Goal: Communication & Community: Ask a question

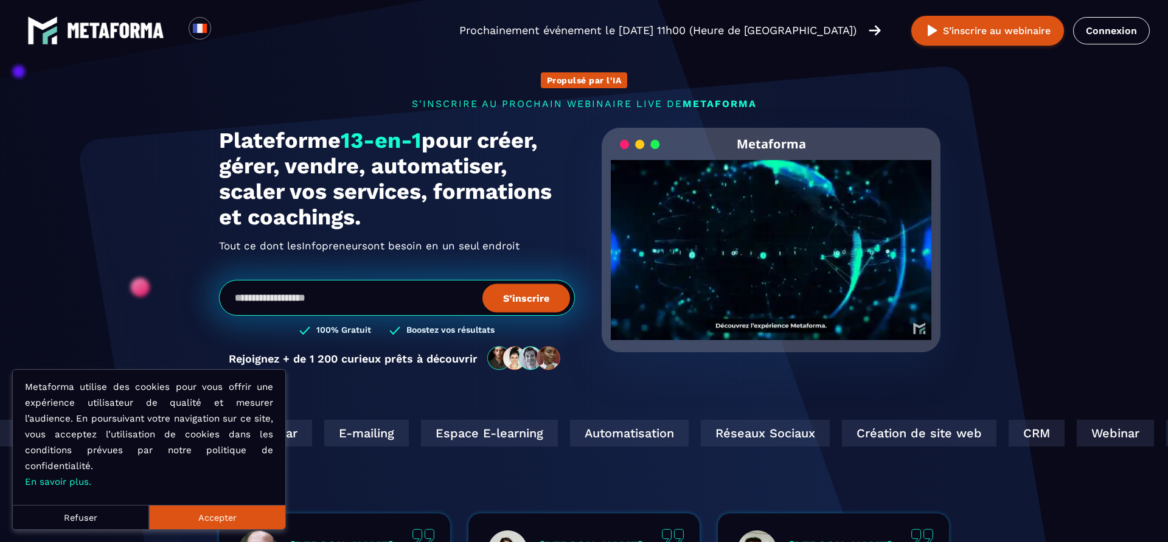
click at [214, 512] on button "Accepter" at bounding box center [217, 517] width 136 height 24
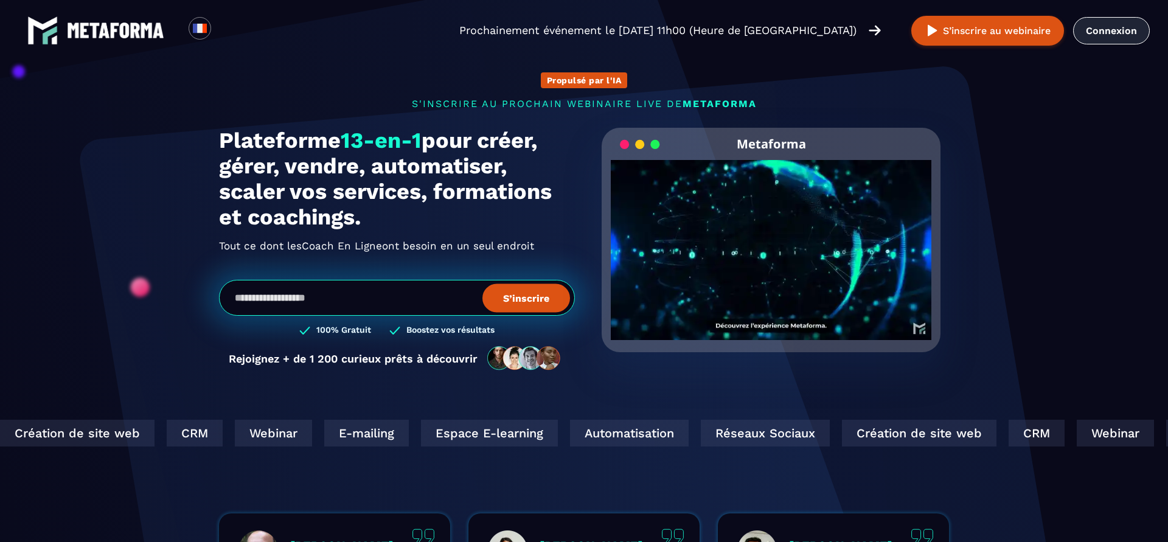
click at [1106, 36] on link "Connexion" at bounding box center [1111, 30] width 77 height 27
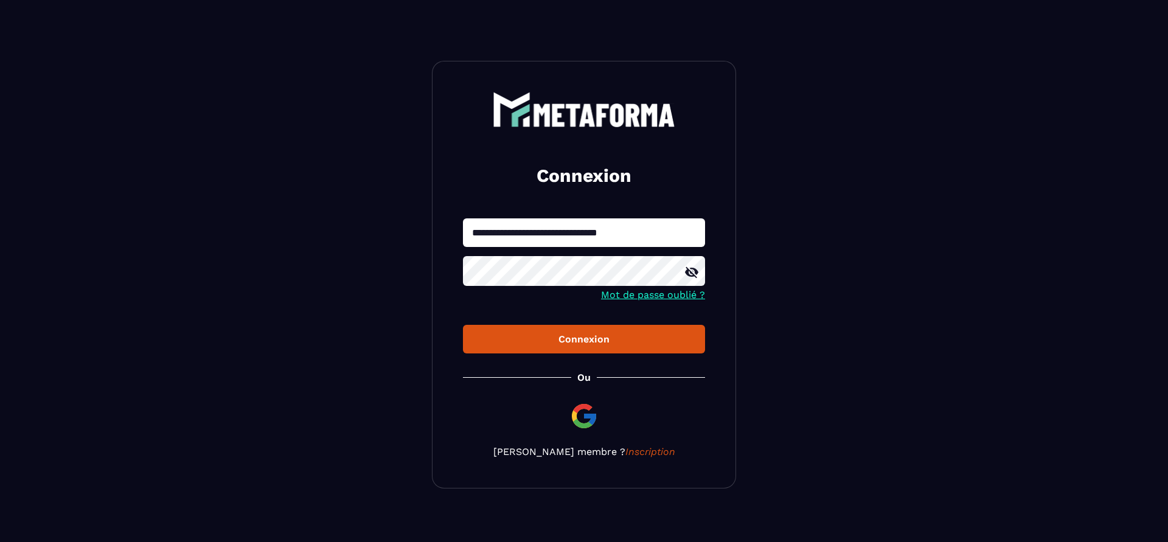
click at [602, 341] on div "Connexion" at bounding box center [584, 339] width 223 height 12
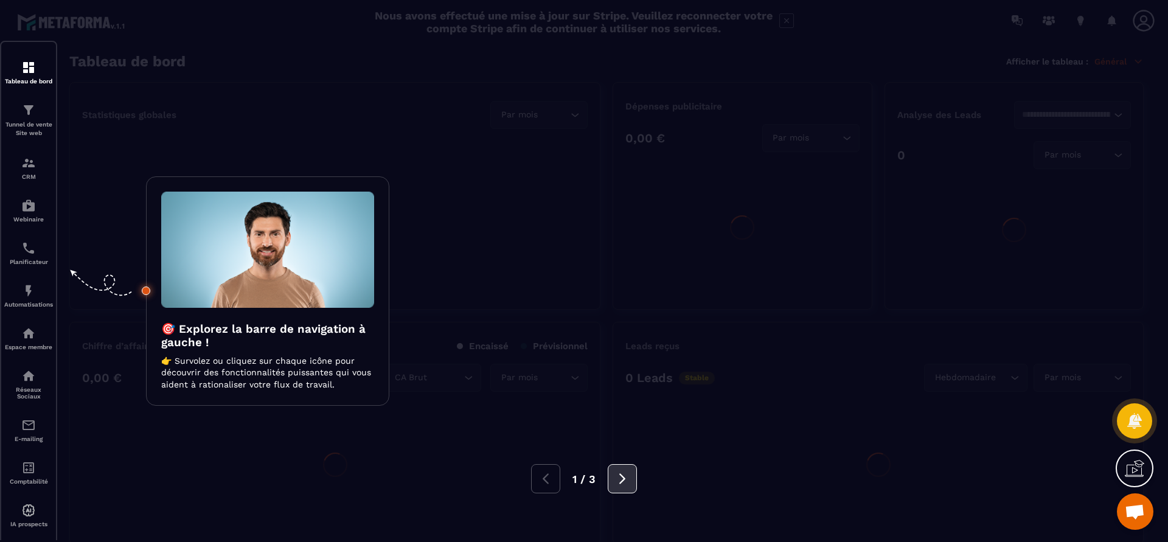
click at [613, 482] on button at bounding box center [622, 478] width 29 height 29
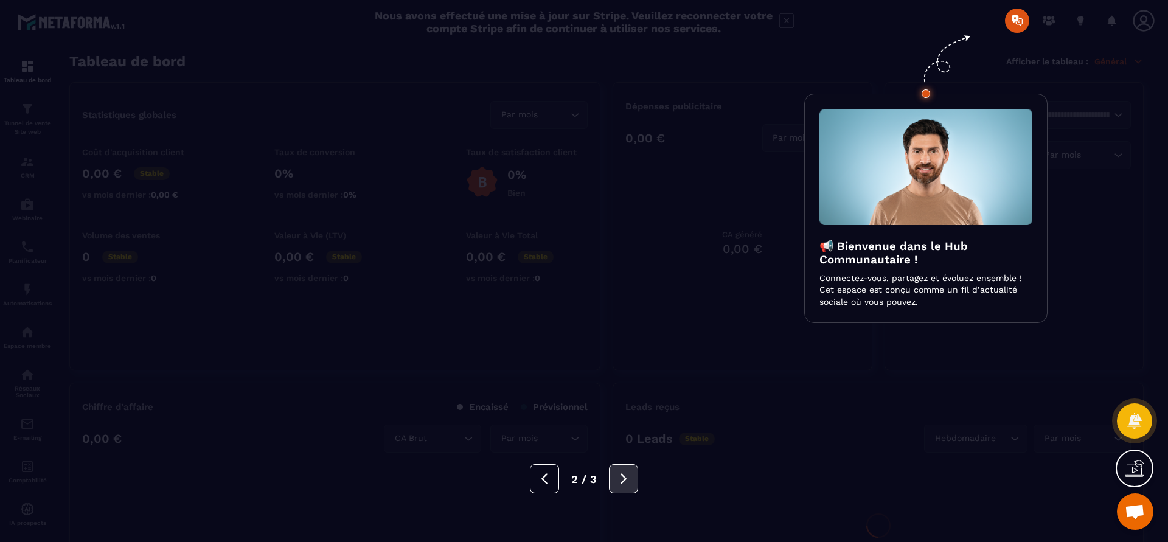
click at [613, 482] on button at bounding box center [623, 478] width 29 height 29
click at [618, 477] on icon at bounding box center [623, 478] width 13 height 13
click at [618, 477] on div "Leads reçus 0 Leads Stable Hebdomadaire Loading... Par mois Loading..." at bounding box center [878, 494] width 531 height 223
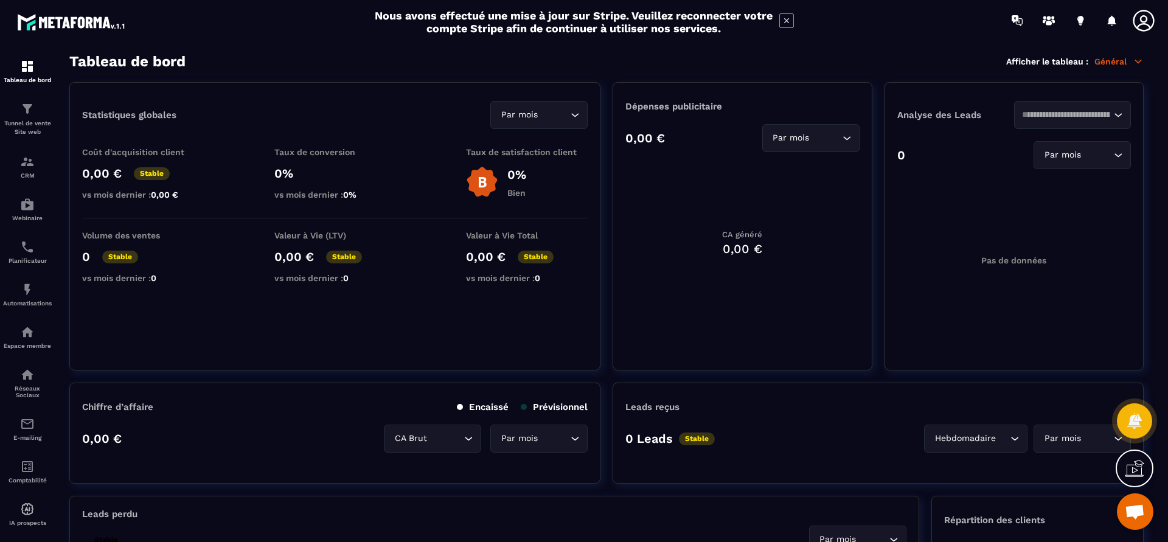
click at [1136, 513] on span "Ouvrir le chat" at bounding box center [1135, 512] width 20 height 17
click at [1132, 510] on span "Ouvrir le chat" at bounding box center [1135, 512] width 20 height 17
click at [1131, 508] on span "Ouvrir le chat" at bounding box center [1135, 512] width 20 height 17
click at [620, 477] on div "Leads reçus 0 Leads Stable Hebdomadaire Loading... Par mois Loading..." at bounding box center [878, 433] width 531 height 101
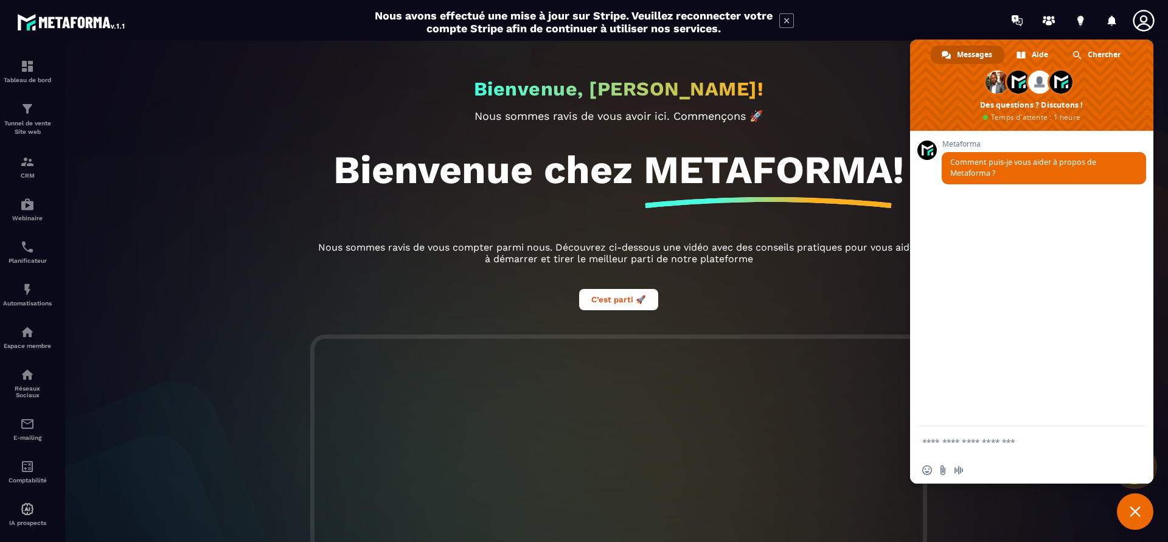
click at [968, 51] on span "Messages" at bounding box center [974, 55] width 35 height 18
click at [964, 56] on span "Messages" at bounding box center [974, 55] width 35 height 18
click at [1099, 57] on span "Chercher" at bounding box center [1104, 55] width 33 height 18
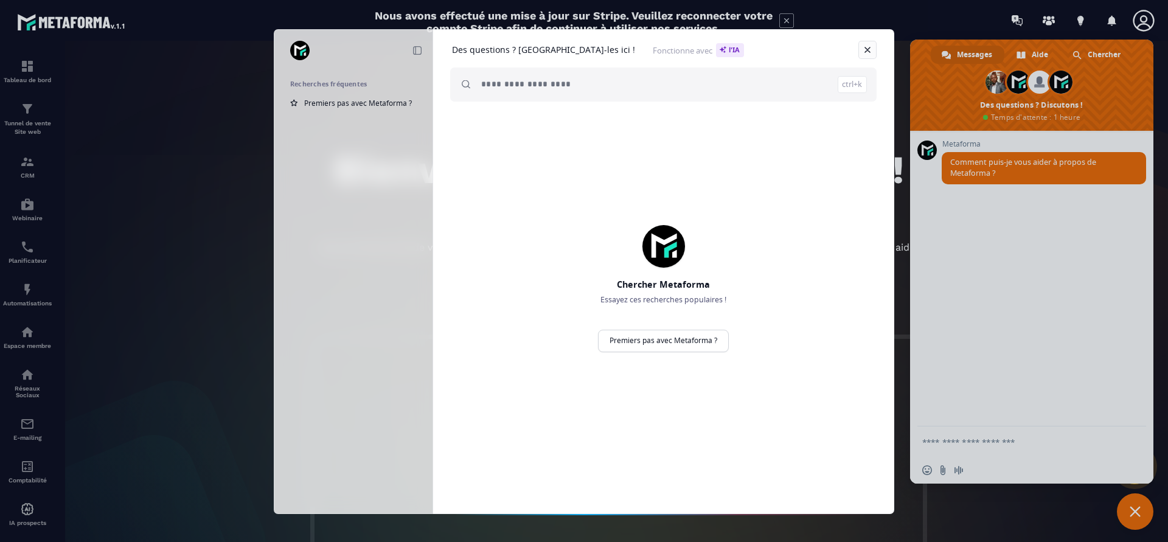
click at [869, 52] on link at bounding box center [867, 50] width 18 height 18
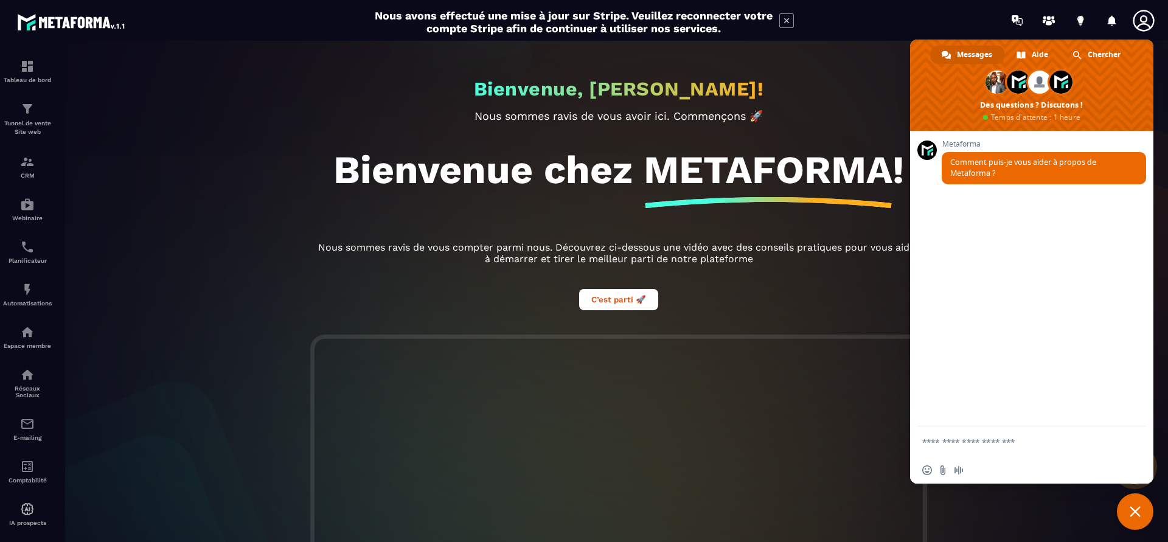
click at [1044, 442] on textarea "Entrez votre message..." at bounding box center [1019, 441] width 195 height 30
click at [974, 55] on span "Messages" at bounding box center [974, 55] width 35 height 18
click at [1029, 50] on link "Aide" at bounding box center [1032, 55] width 55 height 18
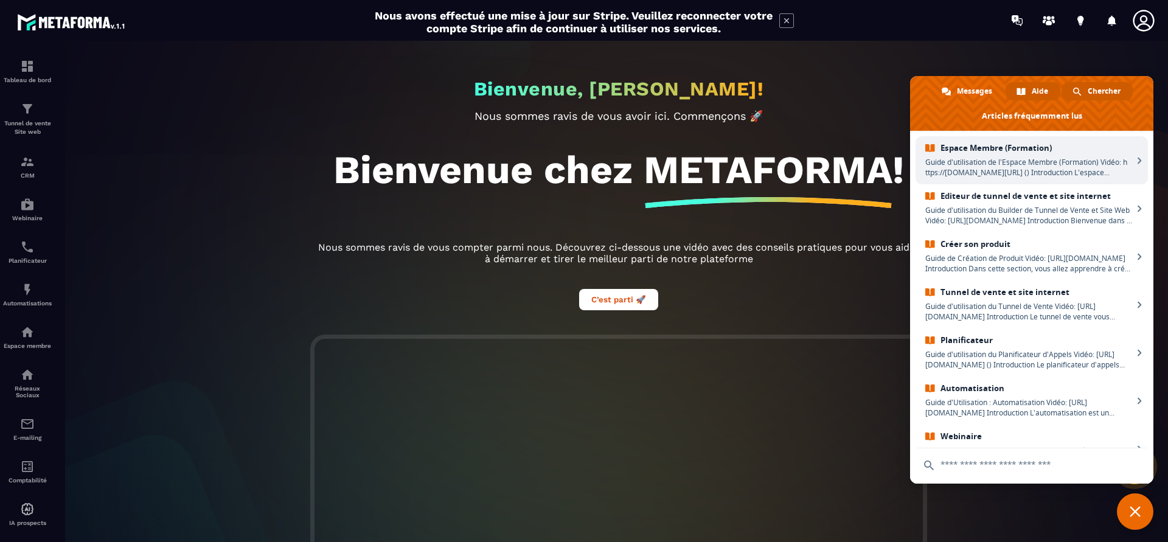
click at [1100, 86] on span "Chercher" at bounding box center [1104, 91] width 33 height 18
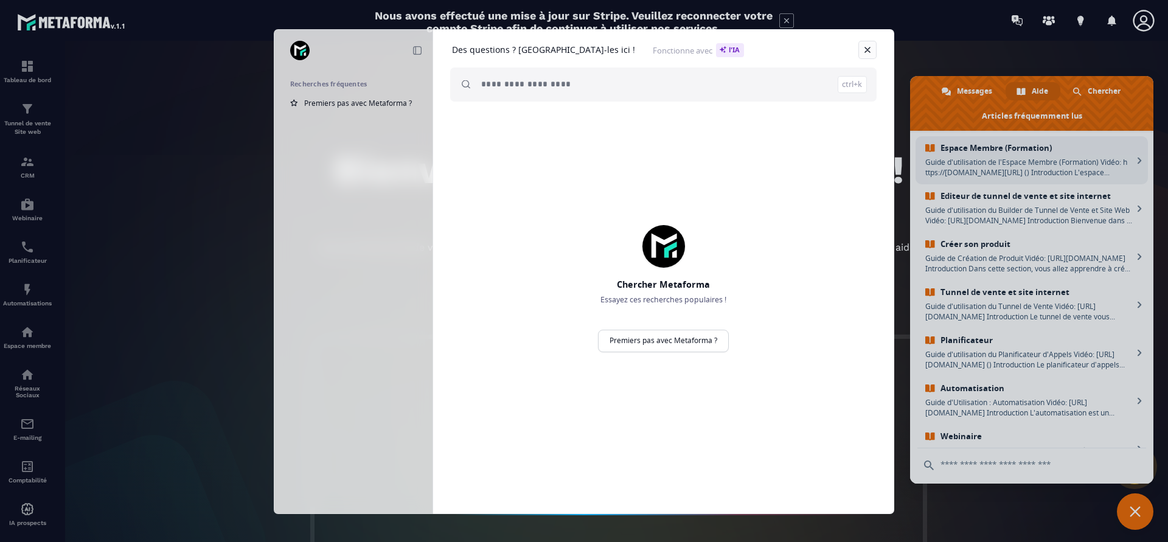
click at [863, 49] on link at bounding box center [867, 50] width 18 height 18
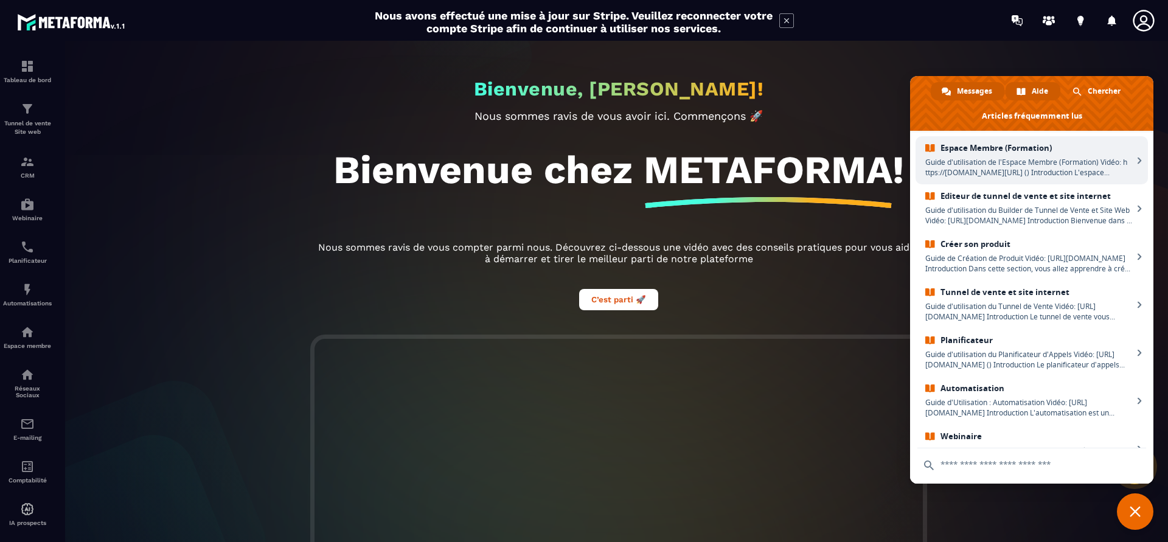
click at [976, 94] on span "Messages" at bounding box center [974, 91] width 35 height 18
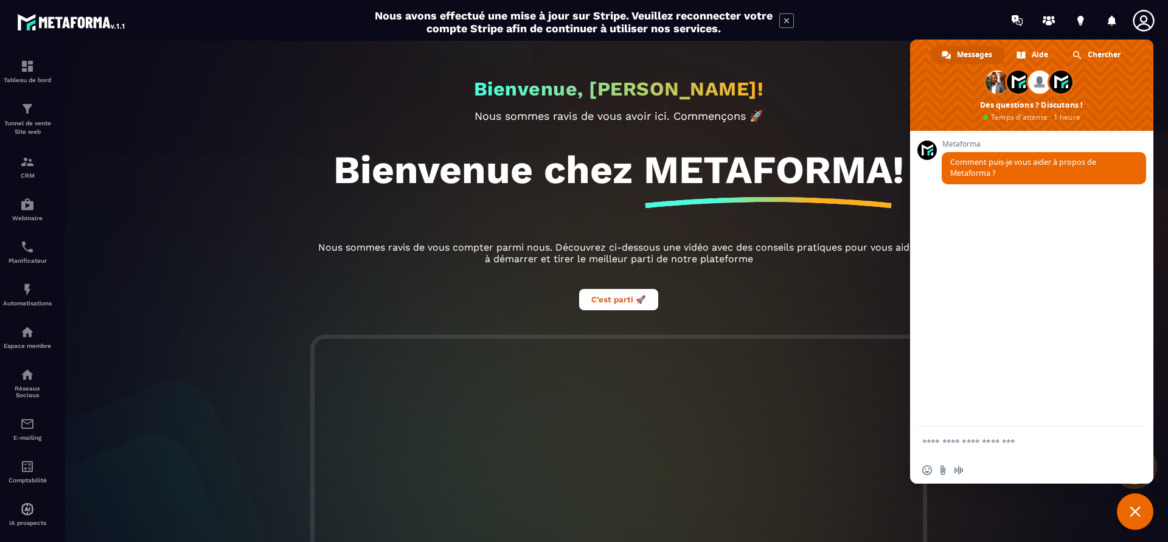
click at [993, 439] on textarea "Entrez votre message..." at bounding box center [1019, 441] width 195 height 30
click at [1136, 513] on span "Fermer le chat" at bounding box center [1135, 511] width 11 height 11
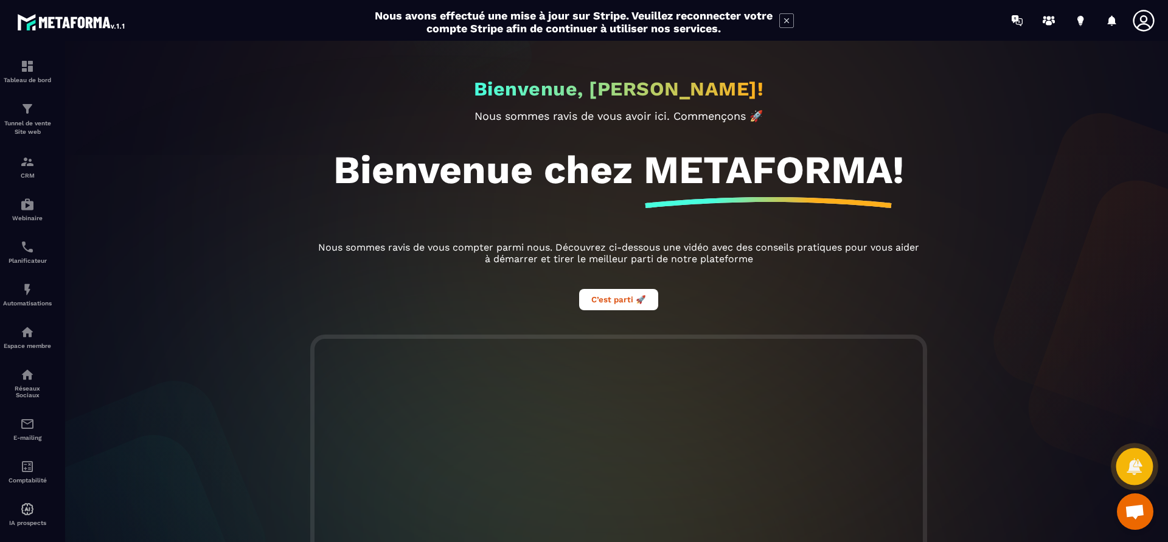
click at [1138, 476] on div at bounding box center [1134, 466] width 37 height 37
